Goal: Transaction & Acquisition: Download file/media

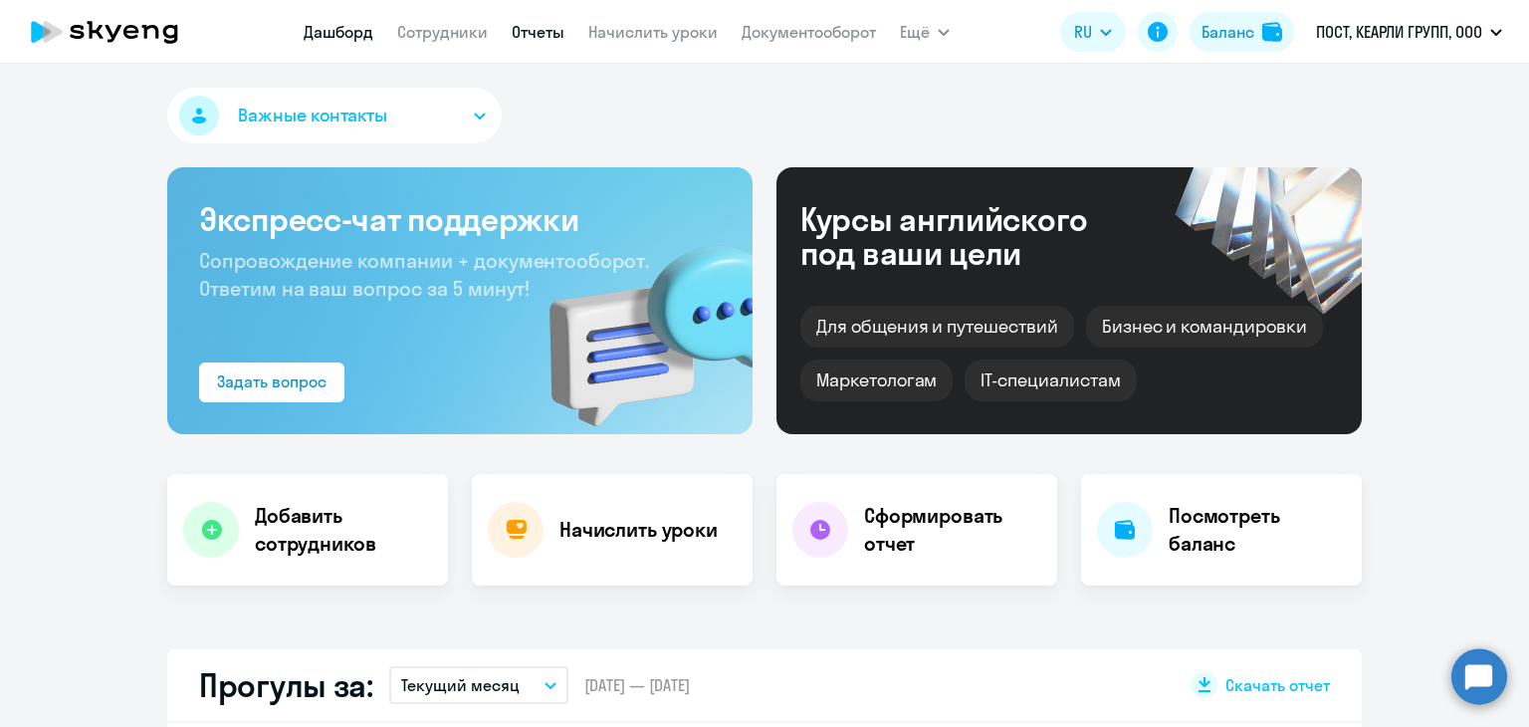
click at [558, 36] on link "Отчеты" at bounding box center [538, 32] width 53 height 20
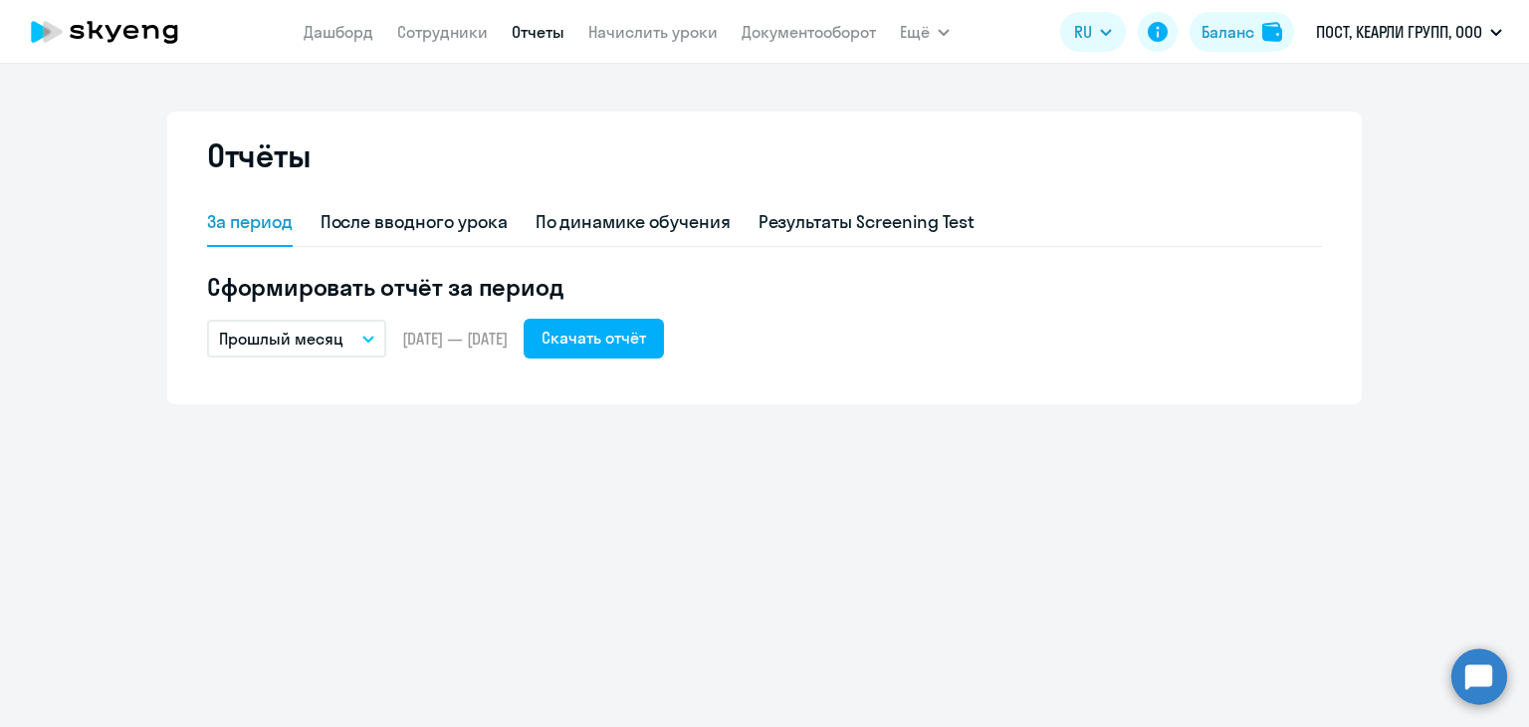
click at [263, 347] on p "Прошлый месяц" at bounding box center [281, 339] width 124 height 24
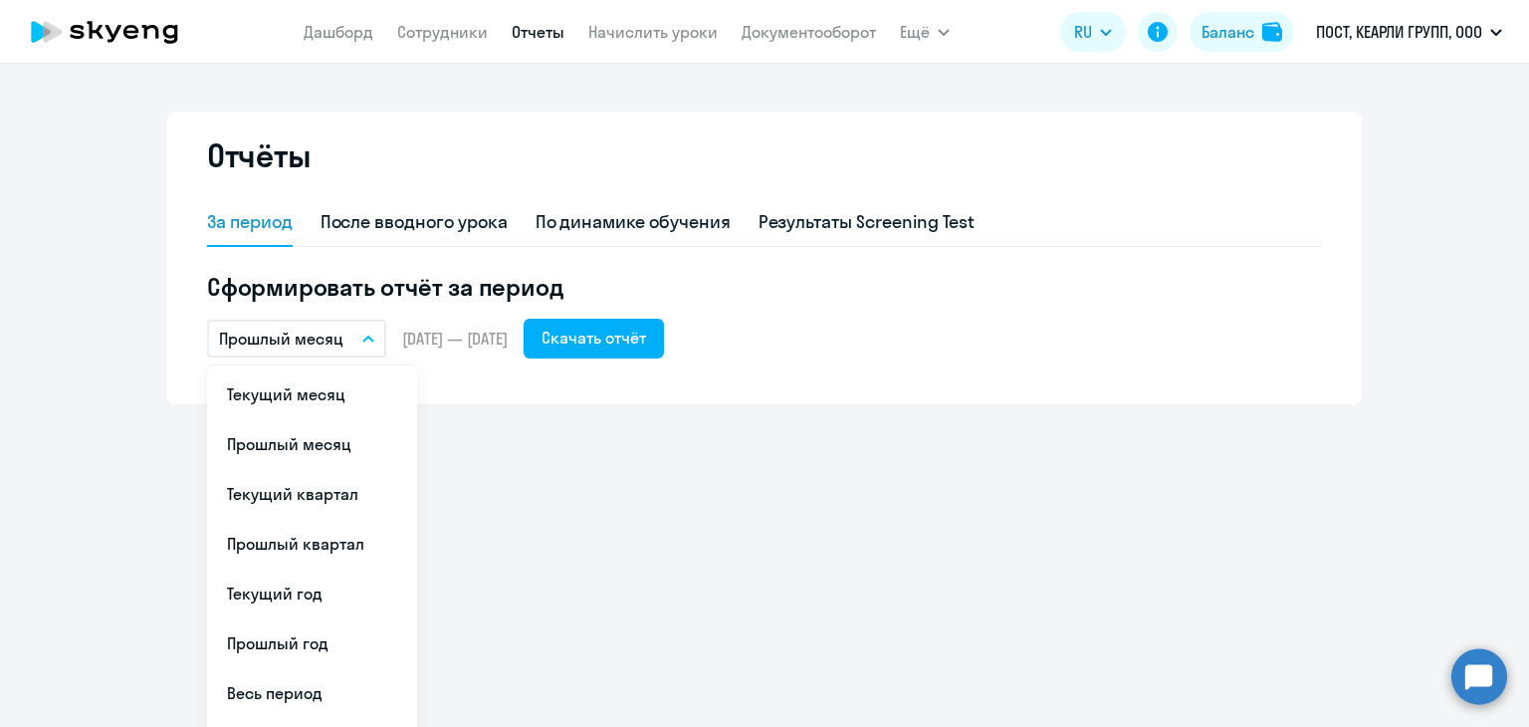
click at [275, 336] on p "Прошлый месяц" at bounding box center [281, 339] width 124 height 24
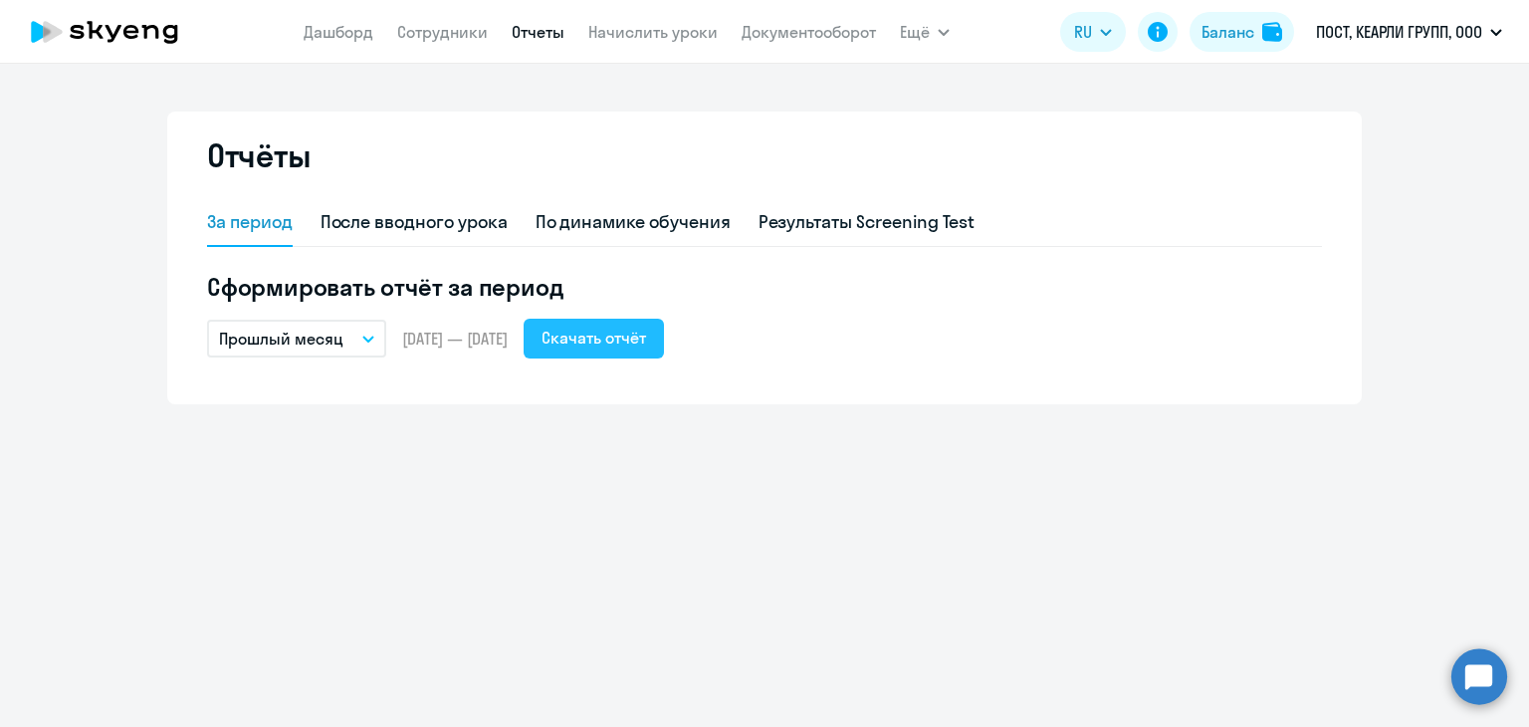
click at [646, 345] on div "Скачать отчёт" at bounding box center [594, 338] width 105 height 24
click at [1027, 328] on div "Прошлый месяц Текущий месяц Прошлый месяц Текущий квартал [GEOGRAPHIC_DATA] ква…" at bounding box center [764, 339] width 1115 height 40
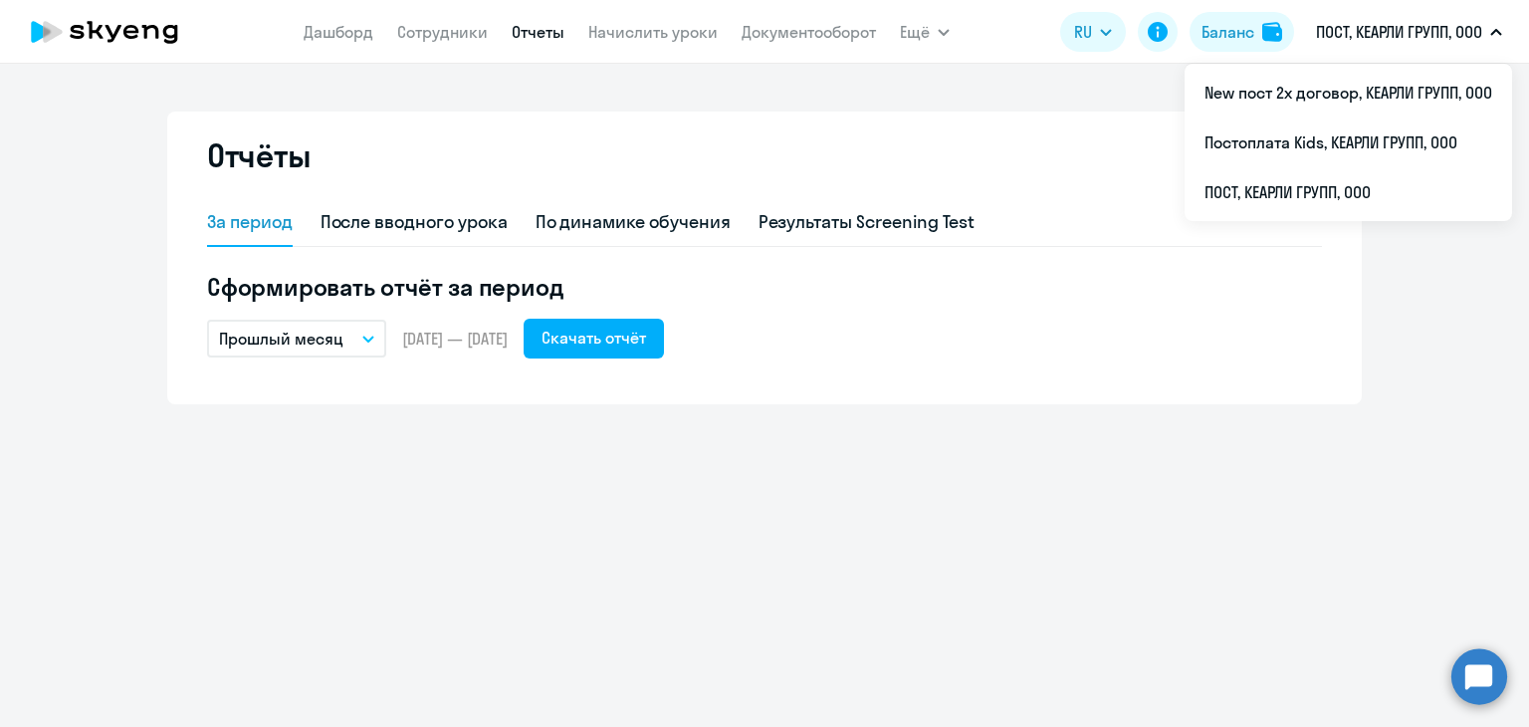
click at [1378, 42] on p "ПОСТ, КЕАРЛИ ГРУПП, ООО" at bounding box center [1399, 32] width 166 height 24
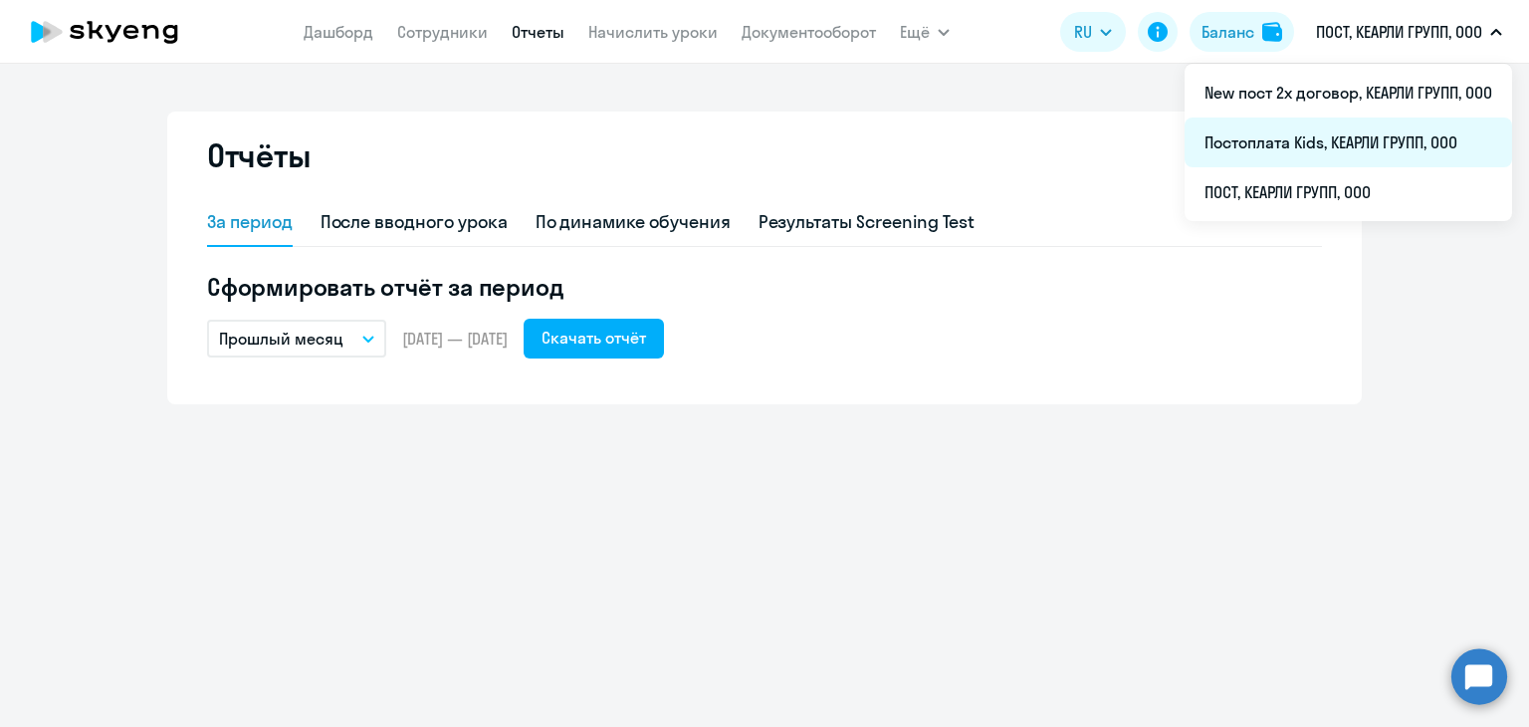
click at [1347, 137] on li "Постоплата Kids, КЕАРЛИ ГРУПП, ООО" at bounding box center [1349, 142] width 328 height 50
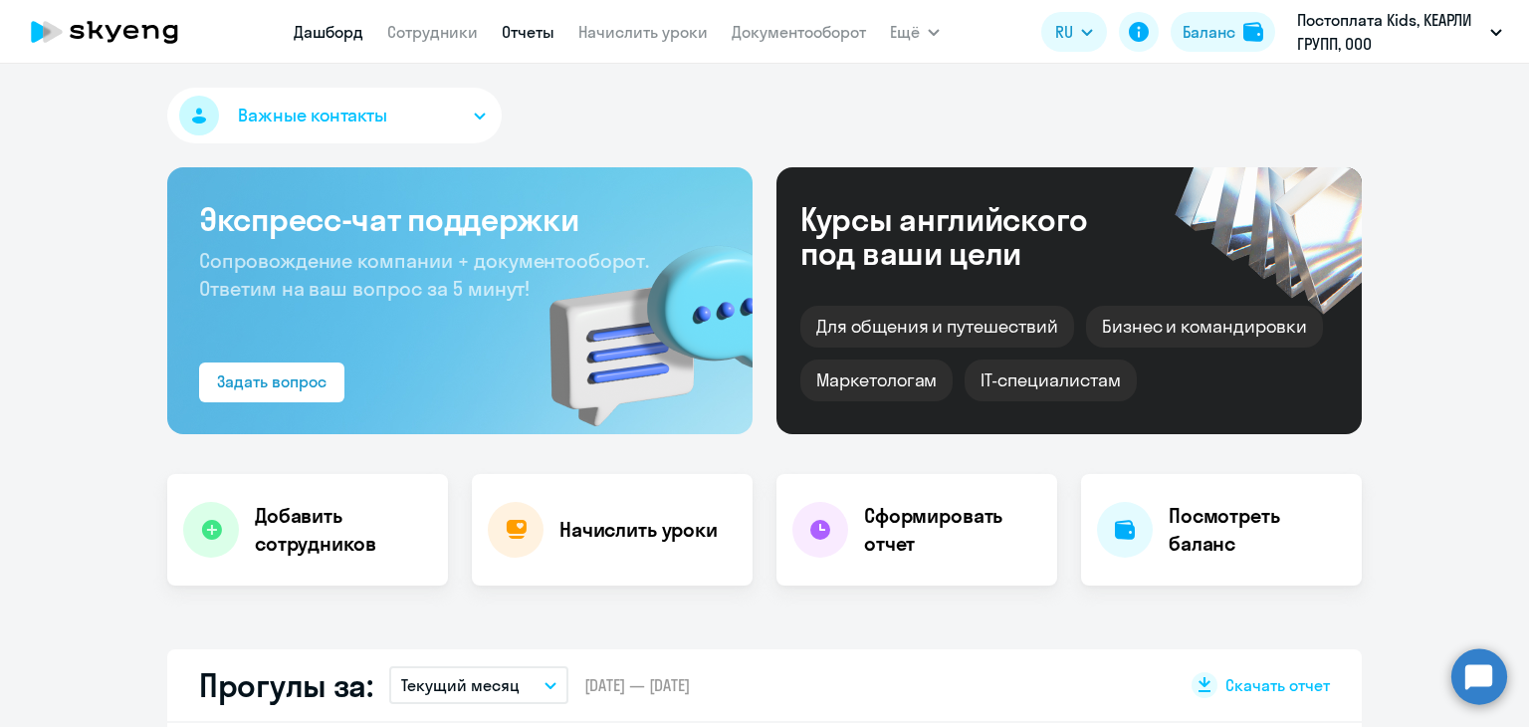
click at [518, 39] on link "Отчеты" at bounding box center [528, 32] width 53 height 20
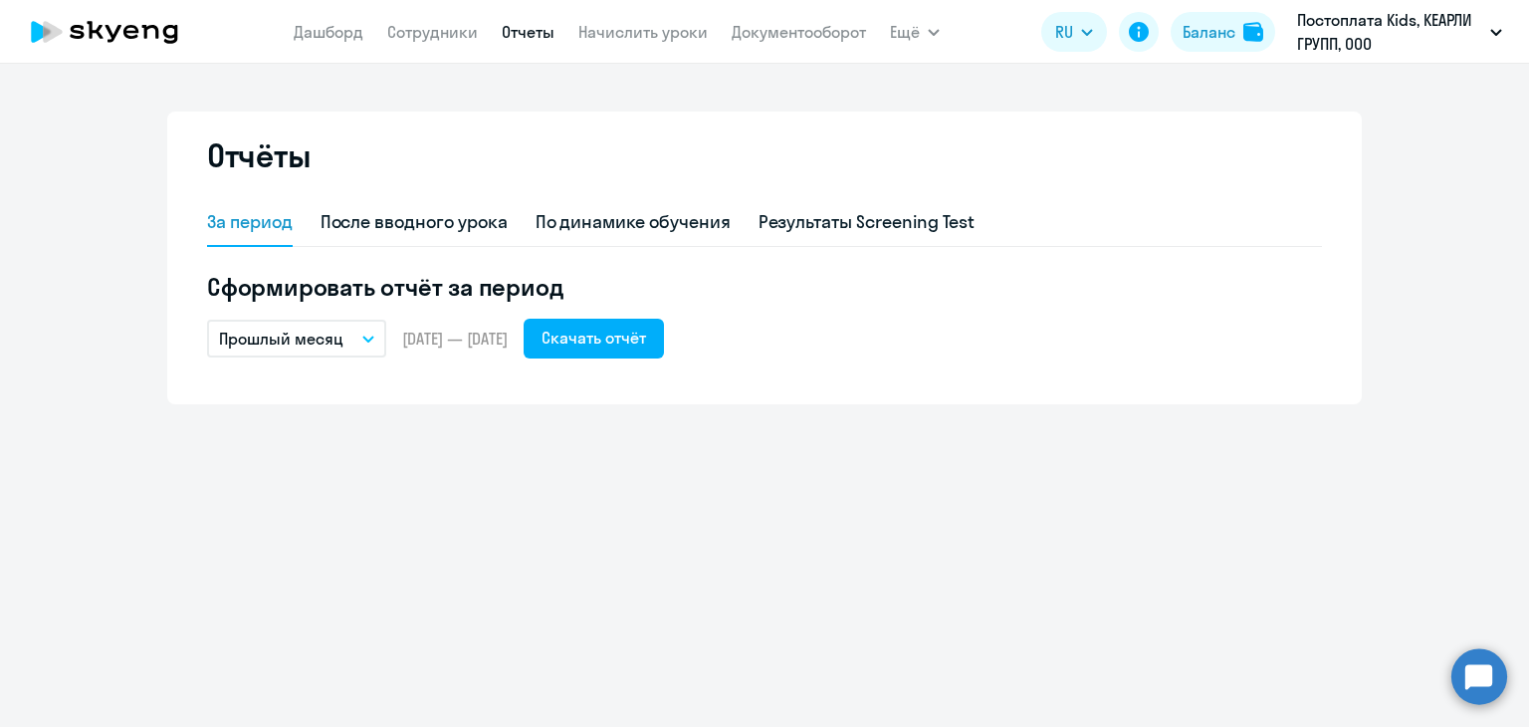
click at [274, 336] on p "Прошлый месяц" at bounding box center [281, 339] width 124 height 24
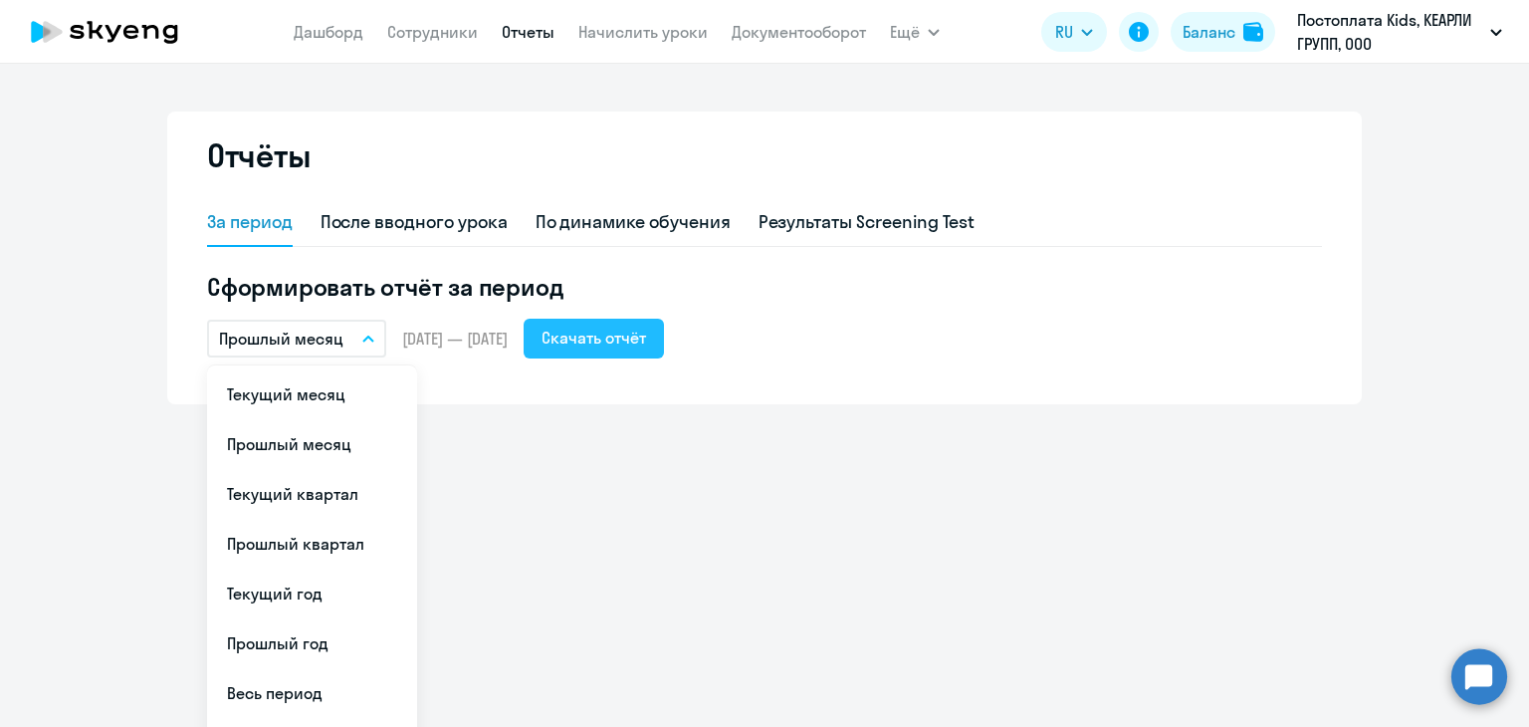
click at [646, 329] on div "Скачать отчёт" at bounding box center [594, 338] width 105 height 24
